Goal: Check status

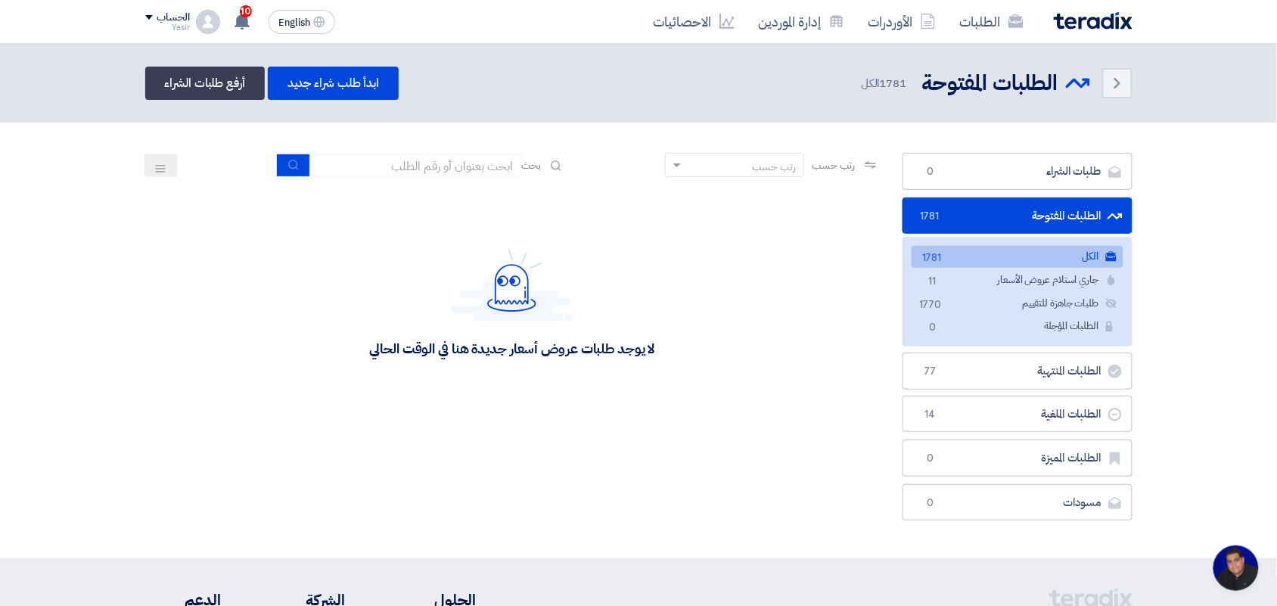
scroll to position [5, 0]
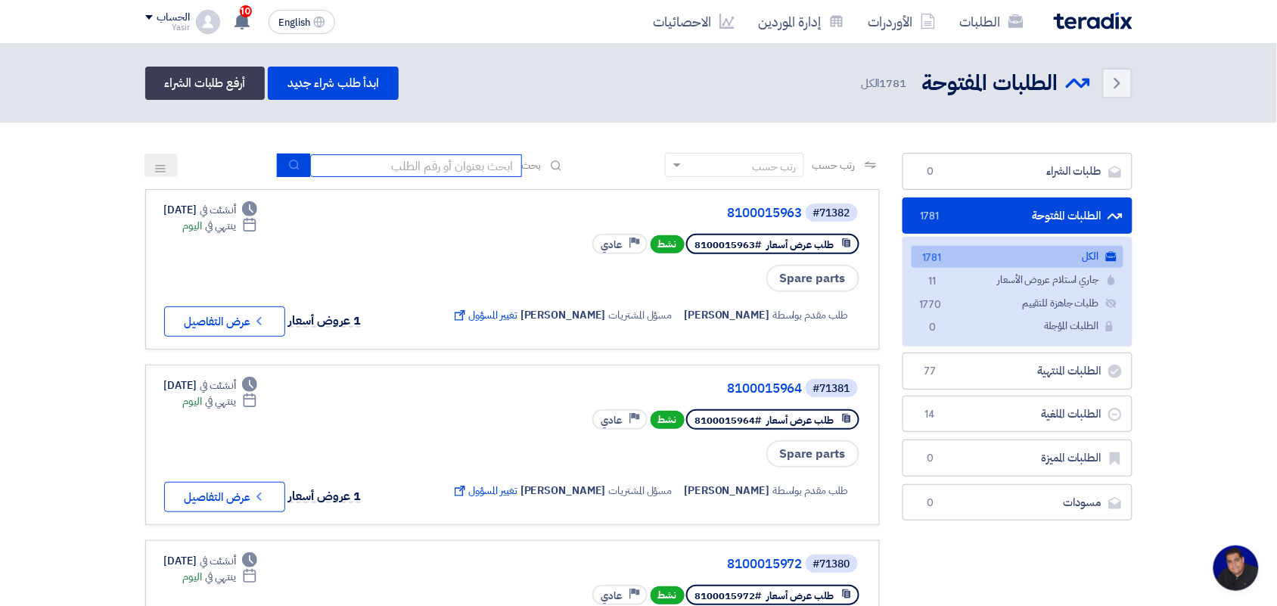
click at [402, 166] on input at bounding box center [416, 165] width 212 height 23
type input "8100015796"
click at [301, 164] on button "submit" at bounding box center [293, 165] width 33 height 23
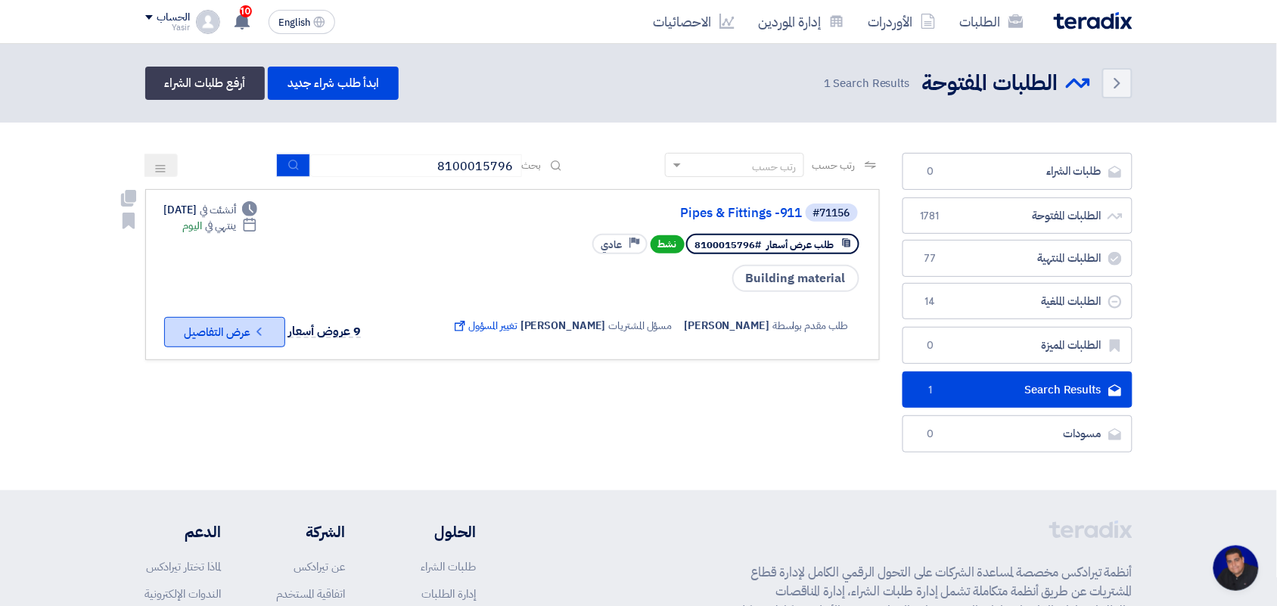
click at [240, 334] on button "Check details عرض التفاصيل" at bounding box center [224, 332] width 121 height 30
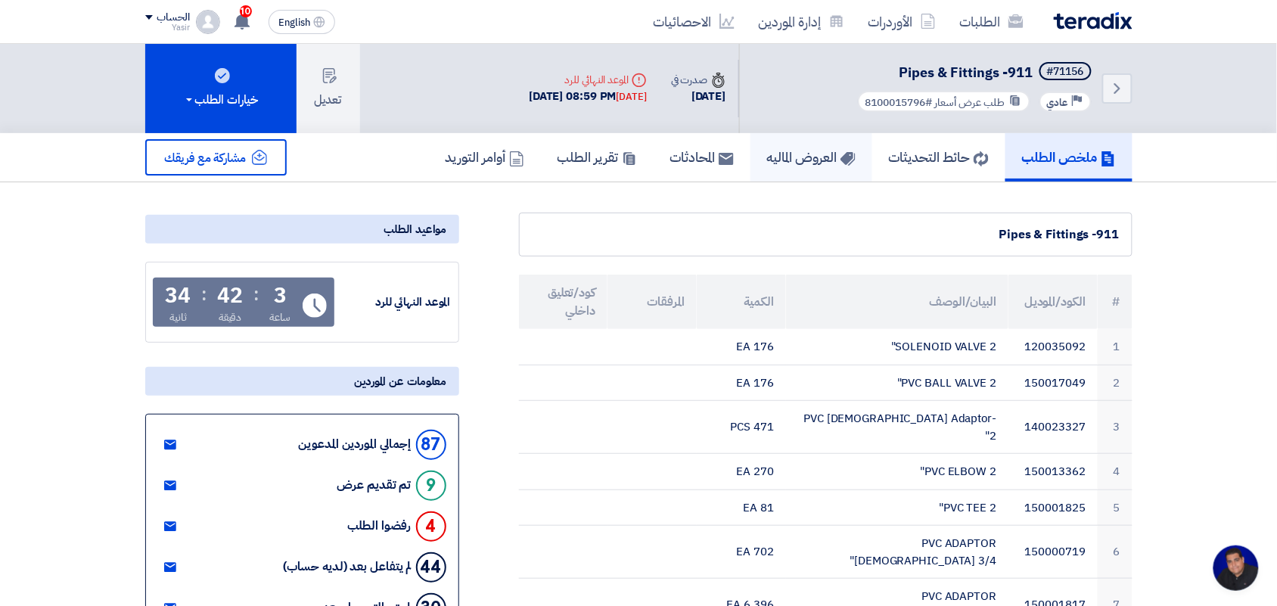
click at [811, 156] on h5 "العروض الماليه" at bounding box center [811, 156] width 88 height 17
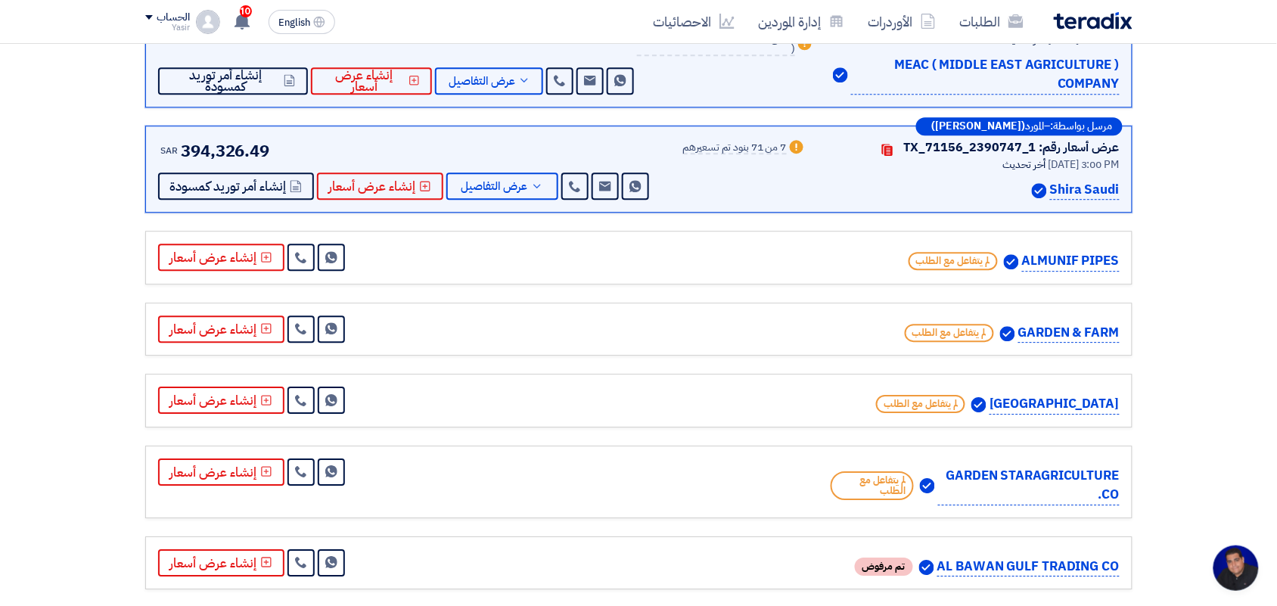
scroll to position [1101, 0]
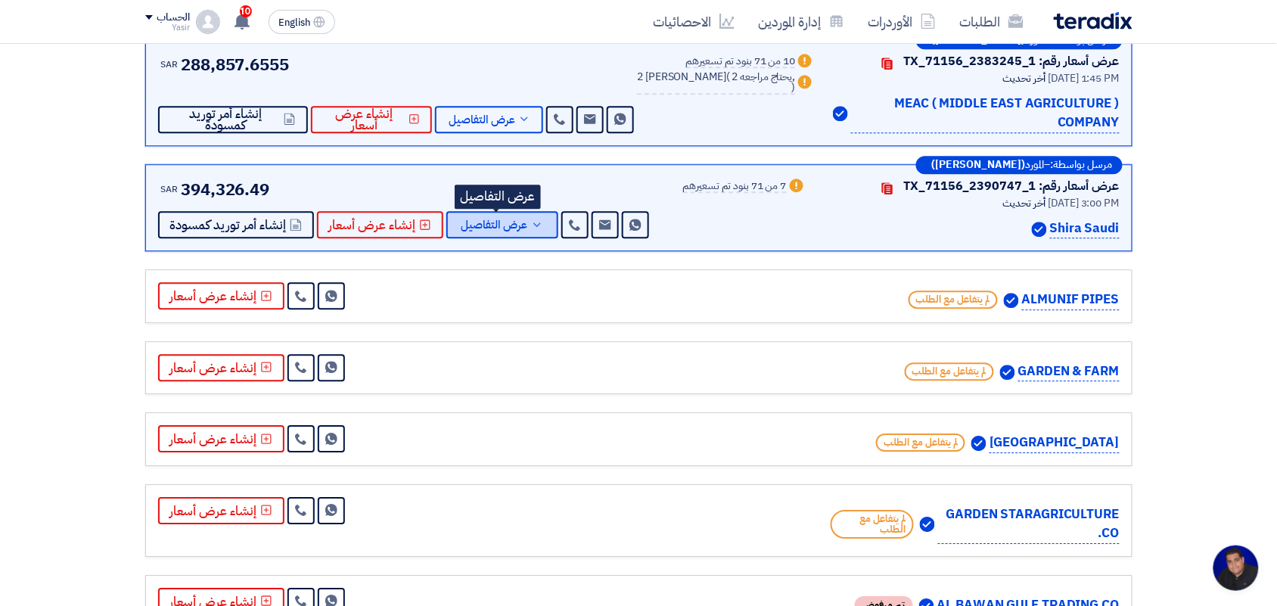
click at [511, 222] on span "عرض التفاصيل" at bounding box center [494, 224] width 67 height 11
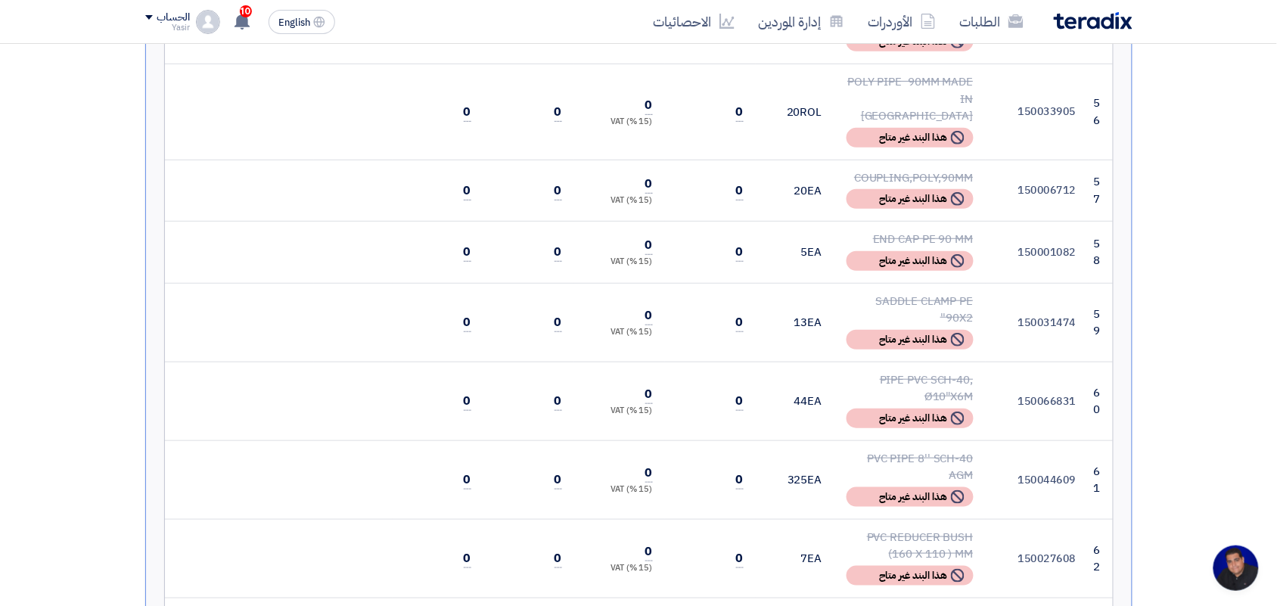
scroll to position [5253, 0]
